Goal: Information Seeking & Learning: Learn about a topic

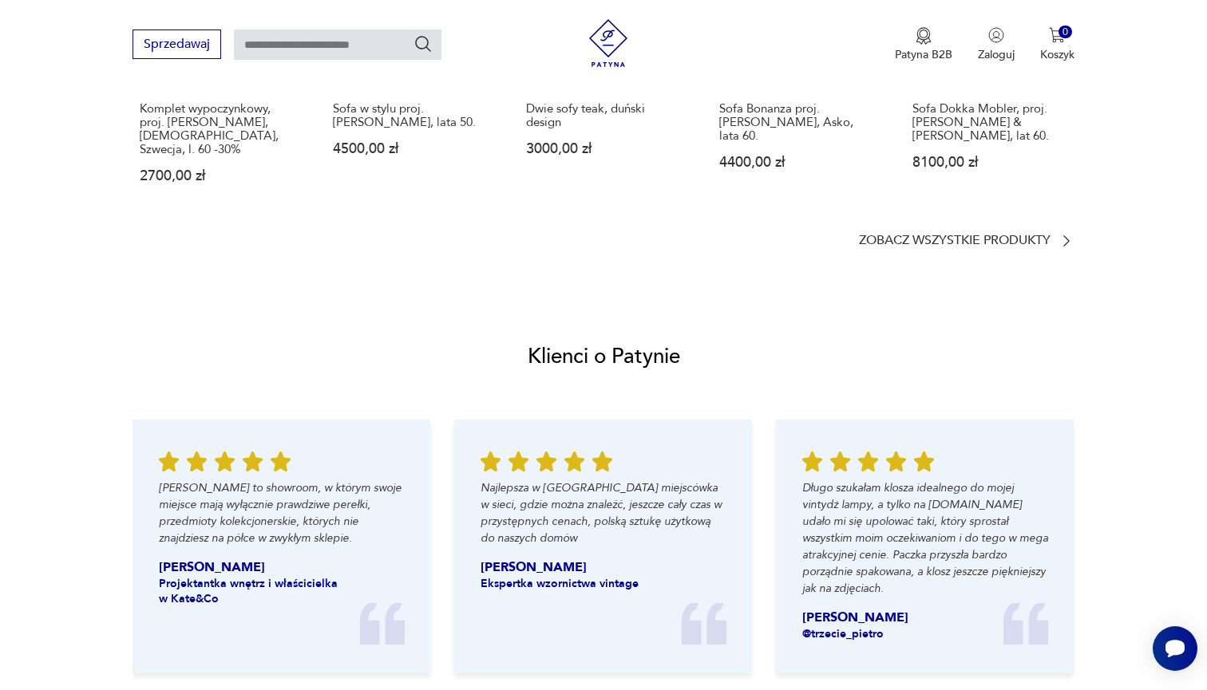
scroll to position [1530, 0]
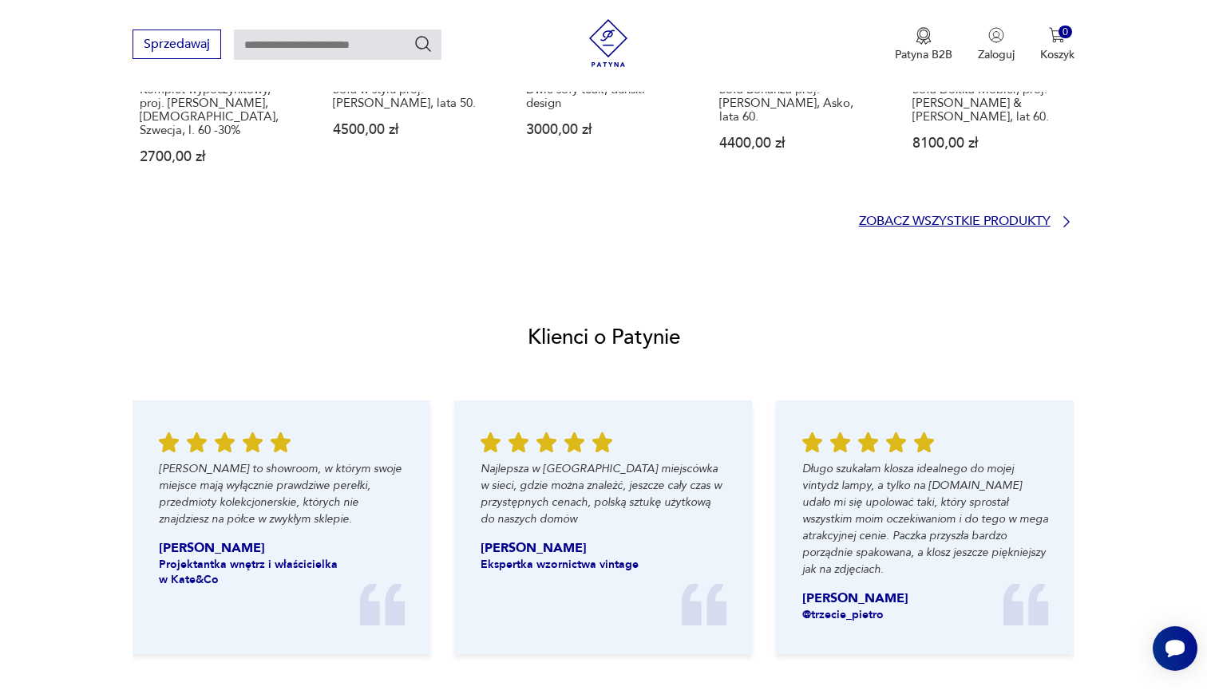
click at [948, 216] on p "Zobacz wszystkie produkty" at bounding box center [955, 221] width 192 height 10
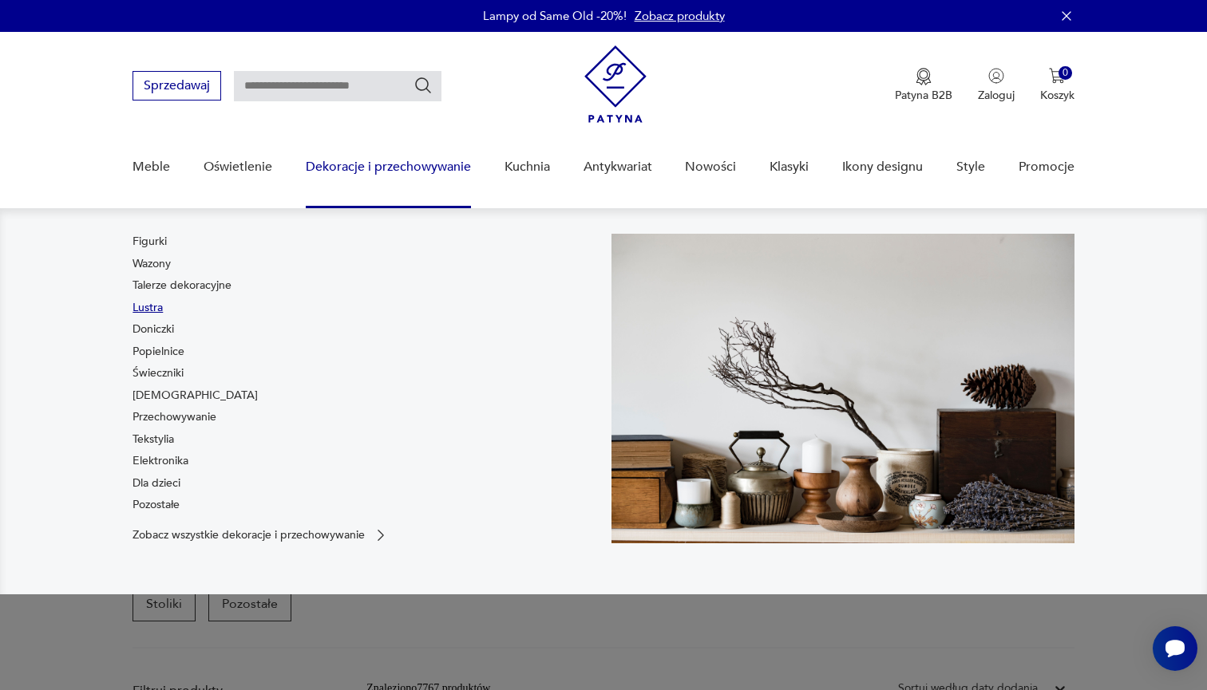
click at [151, 306] on link "Lustra" at bounding box center [147, 308] width 30 height 16
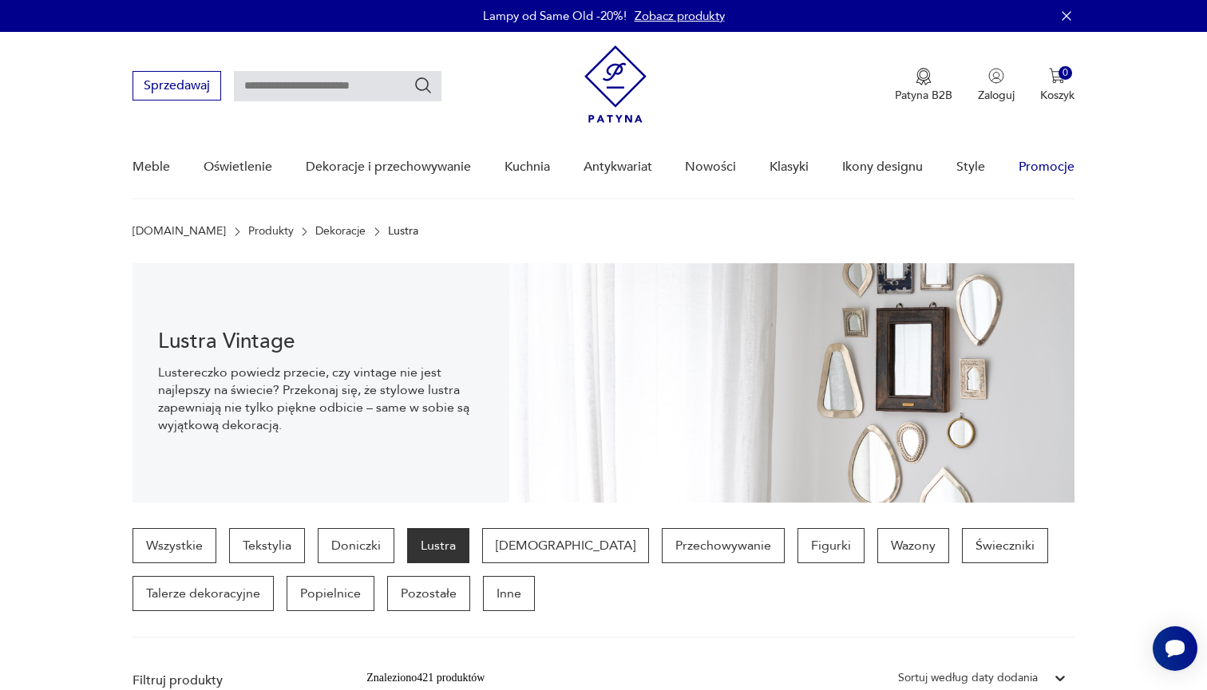
click at [1042, 162] on link "Promocje" at bounding box center [1046, 166] width 56 height 61
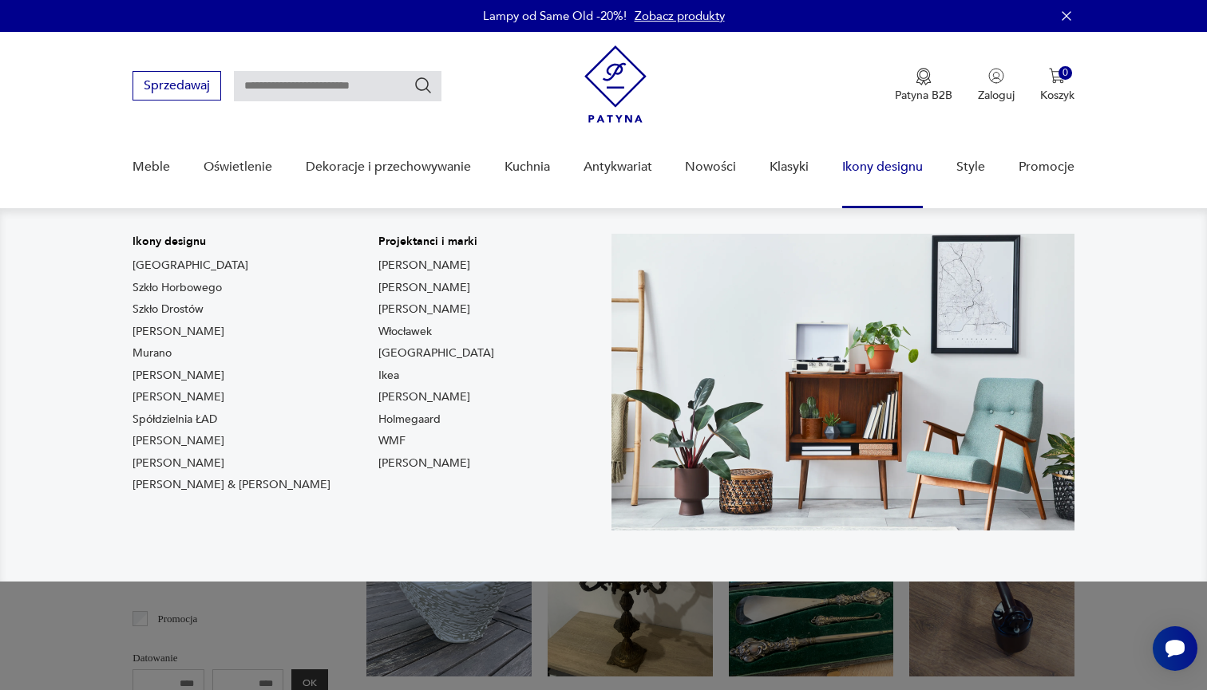
click at [891, 171] on link "Ikony designu" at bounding box center [882, 166] width 81 height 61
click at [861, 169] on link "Ikony designu" at bounding box center [882, 166] width 81 height 61
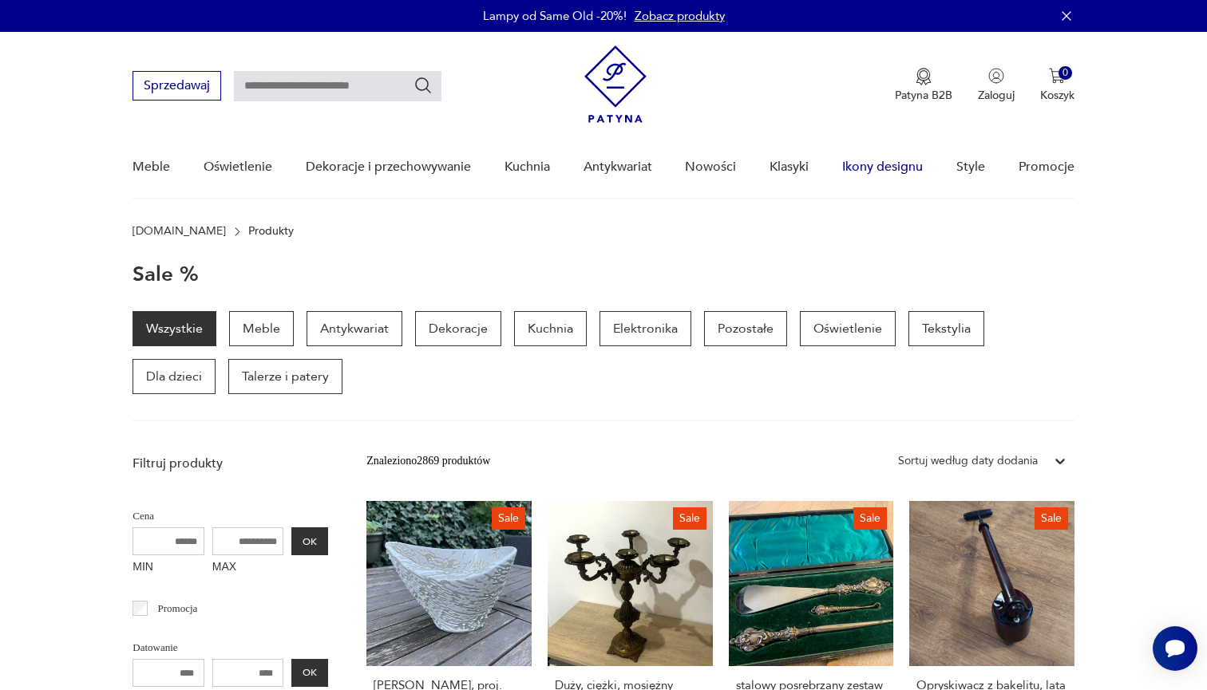
click at [861, 169] on link "Ikony designu" at bounding box center [882, 166] width 81 height 61
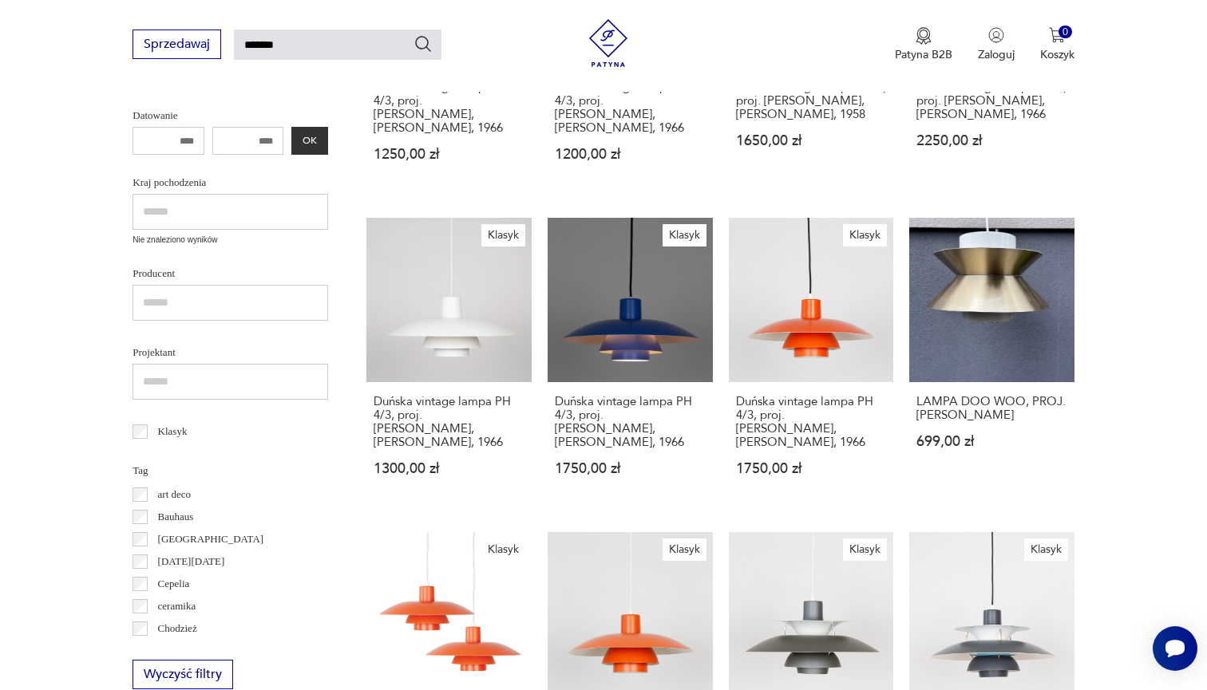
scroll to position [447, 0]
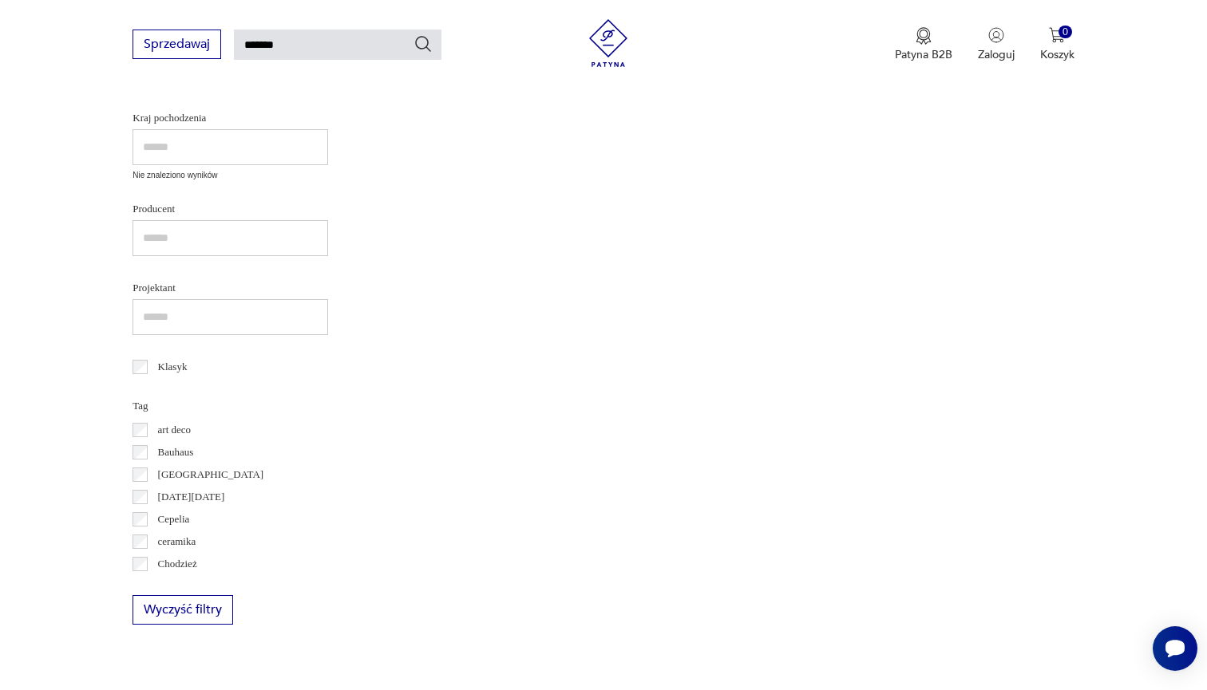
scroll to position [57, 0]
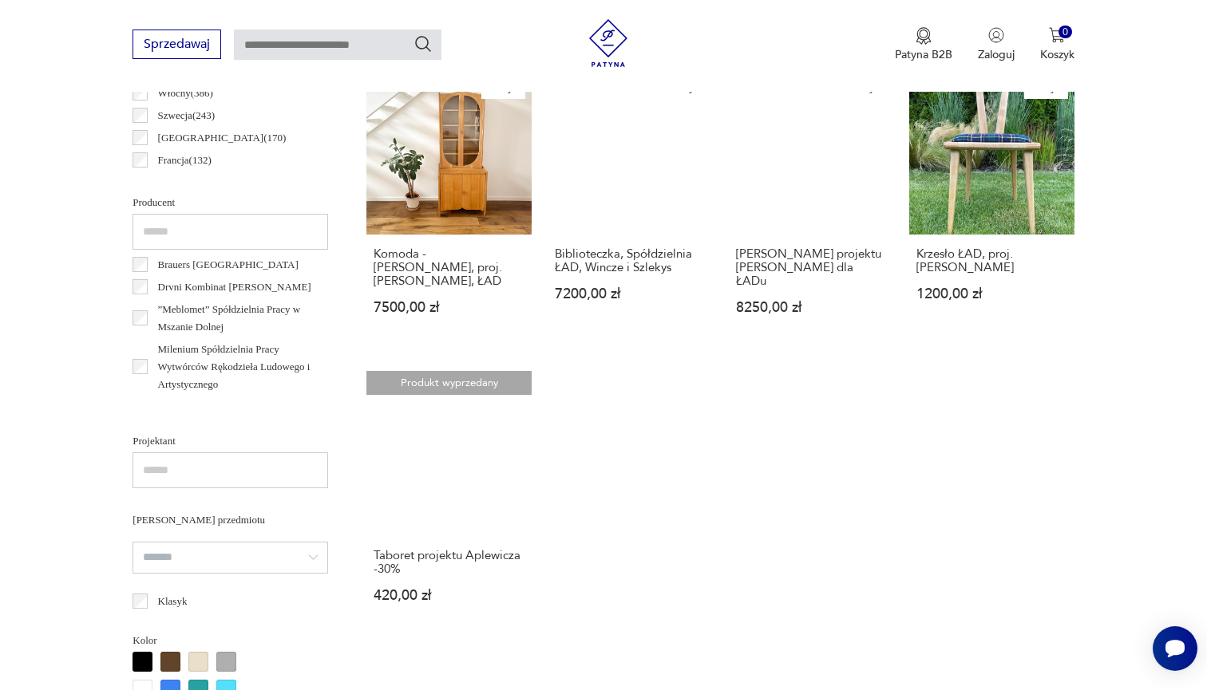
scroll to position [969, 0]
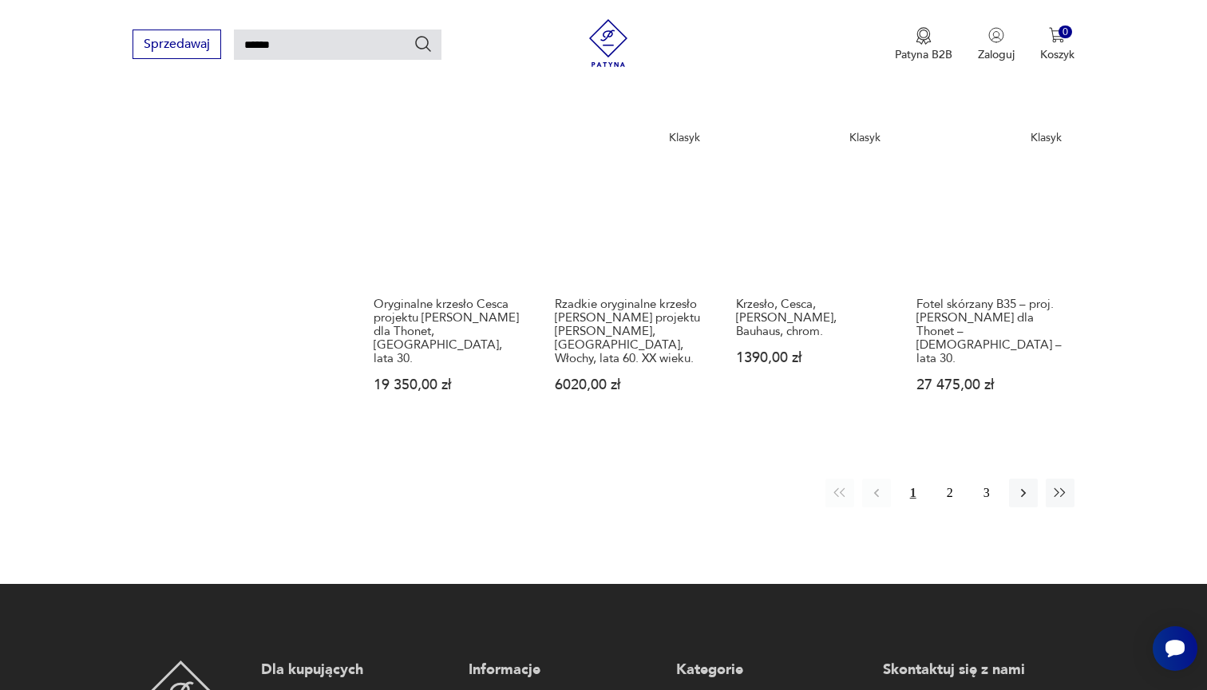
scroll to position [1231, 0]
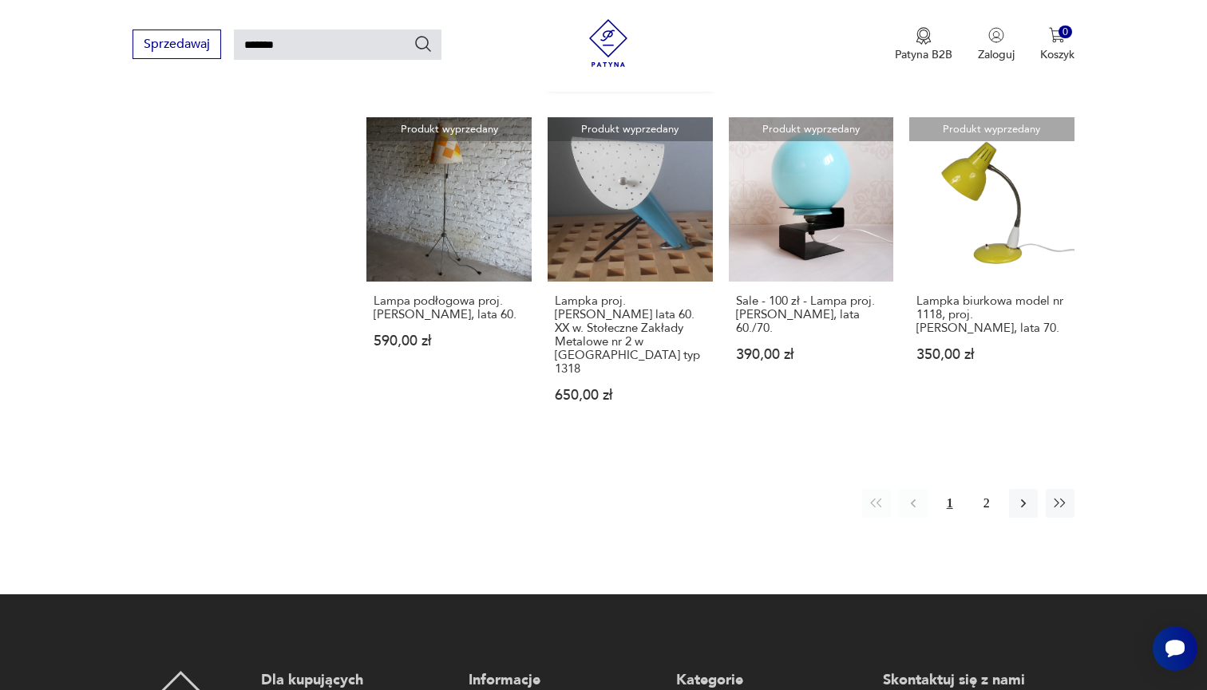
scroll to position [1230, 0]
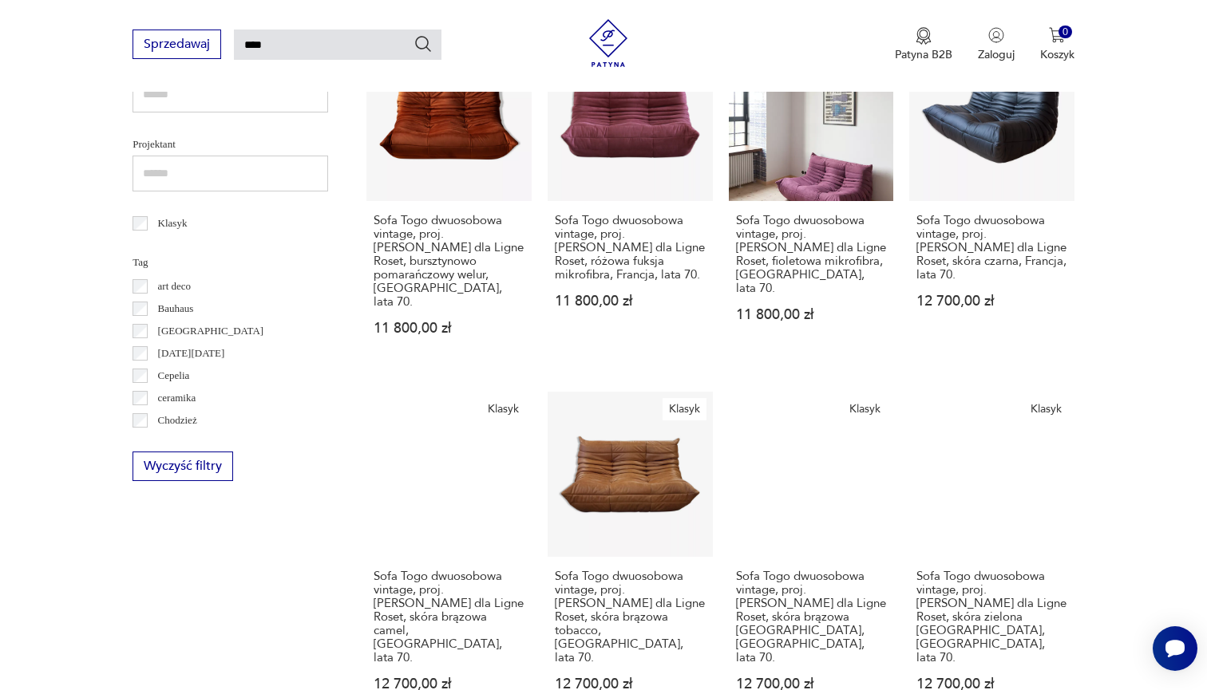
scroll to position [658, 0]
